Goal: Find specific page/section: Find specific page/section

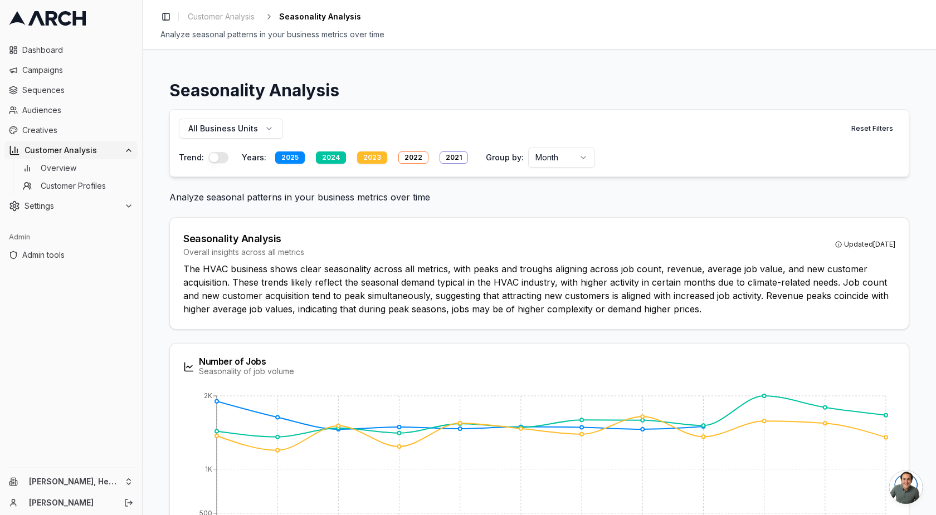
scroll to position [141, 0]
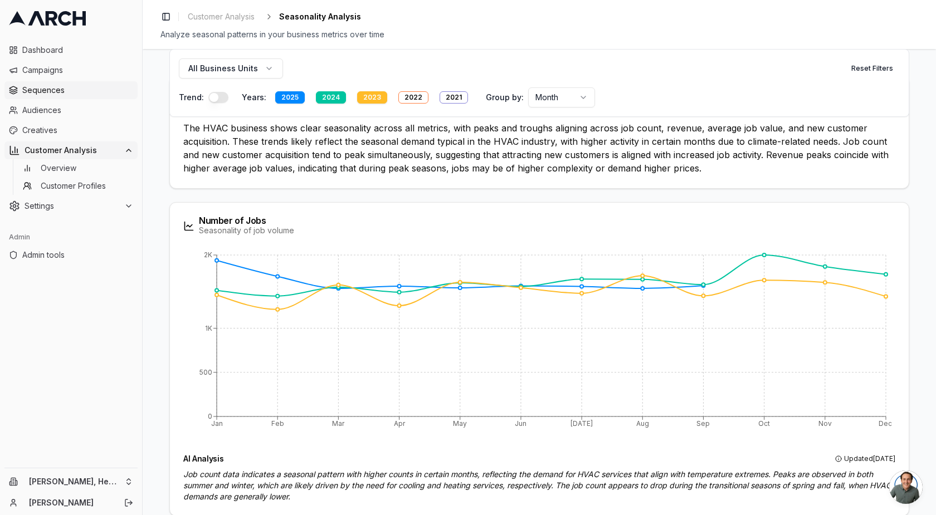
click at [48, 91] on span "Sequences" at bounding box center [77, 90] width 111 height 11
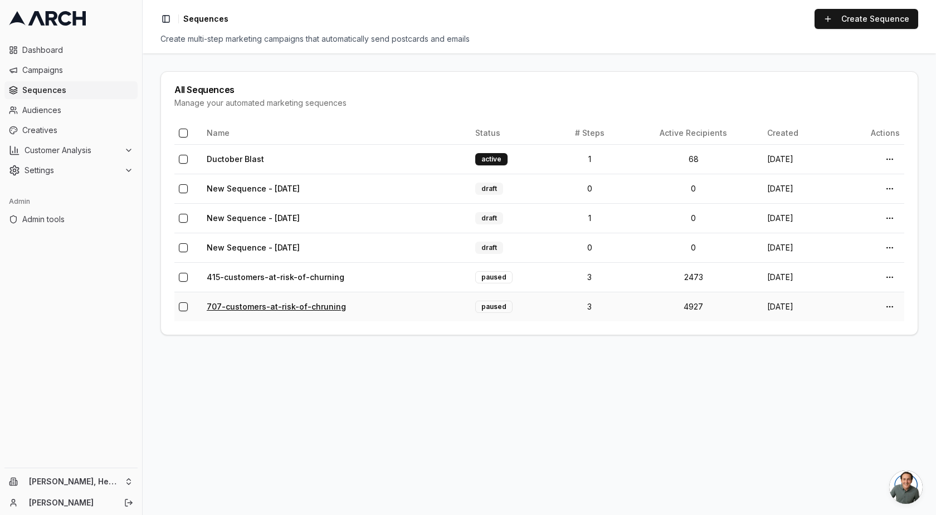
click at [270, 309] on link "707-customers-at-risk-of-chruning" at bounding box center [276, 306] width 139 height 9
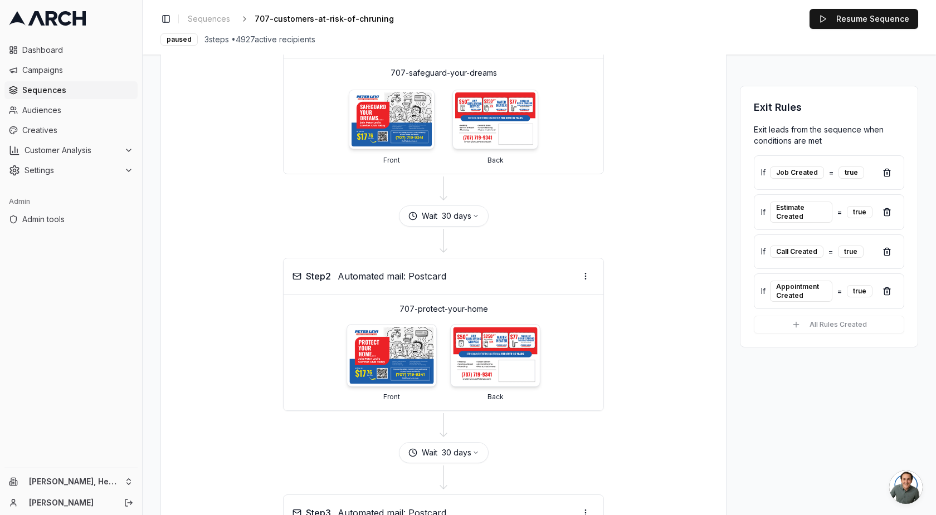
scroll to position [137, 0]
